Goal: Task Accomplishment & Management: Manage account settings

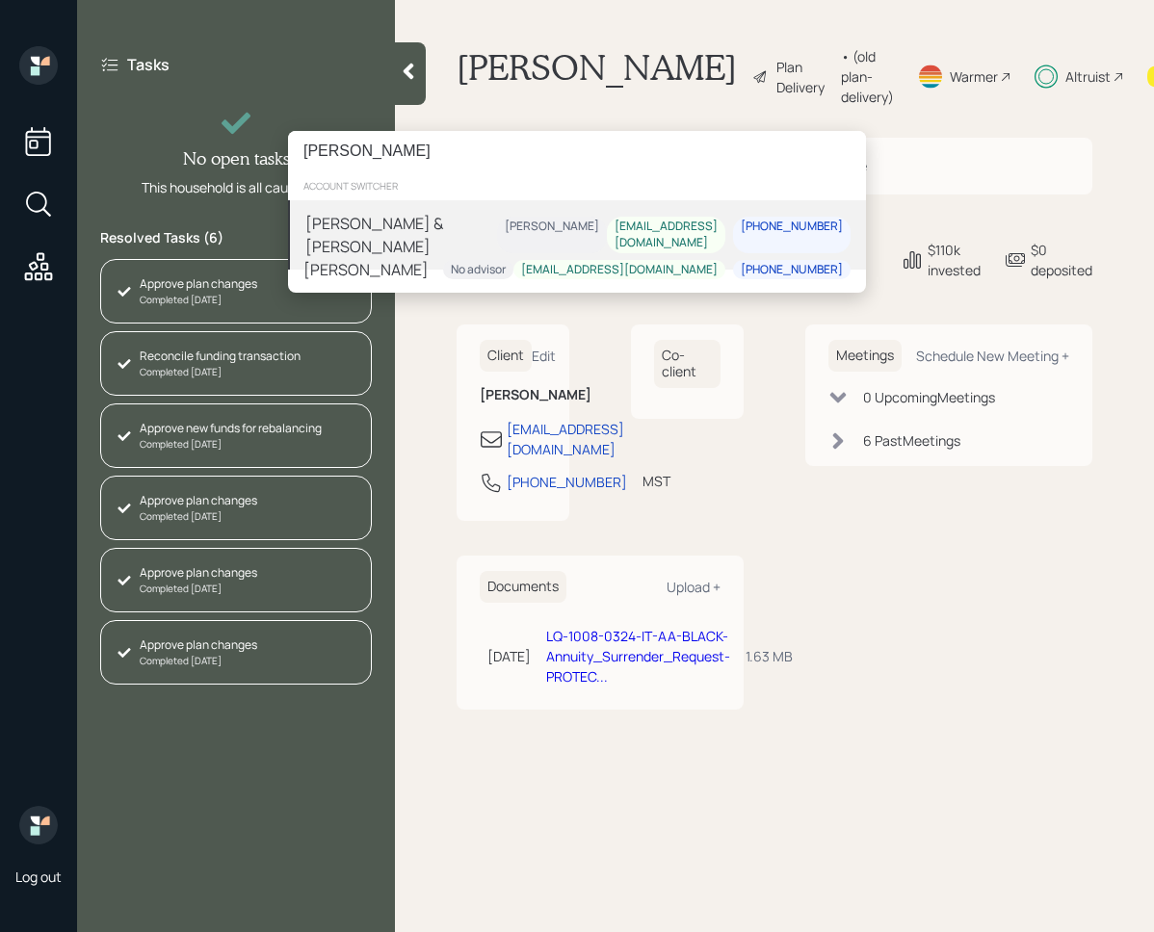
type input "[PERSON_NAME]"
click at [432, 225] on div "[PERSON_NAME] & [PERSON_NAME]" at bounding box center [401, 235] width 192 height 46
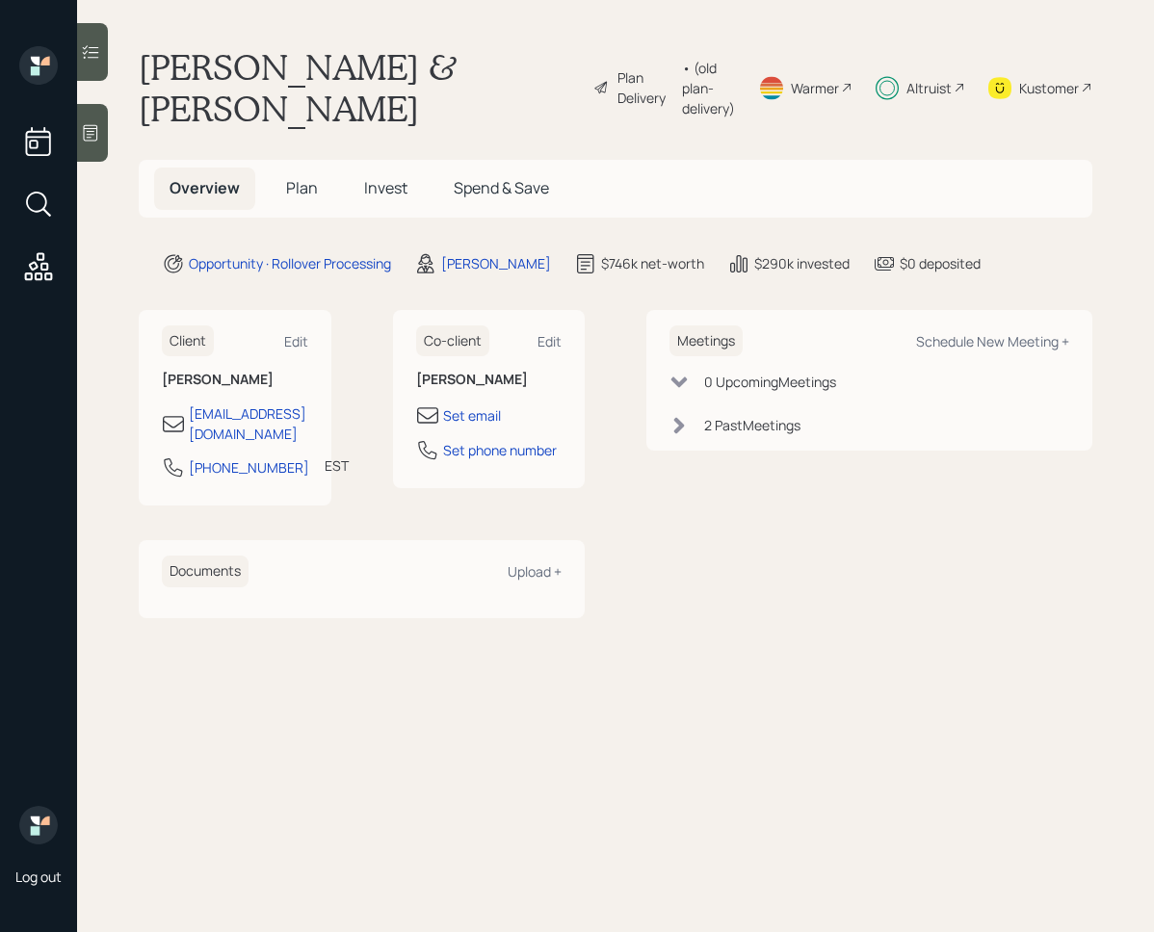
click at [374, 195] on span "Invest" at bounding box center [385, 187] width 43 height 21
